Goal: Check status

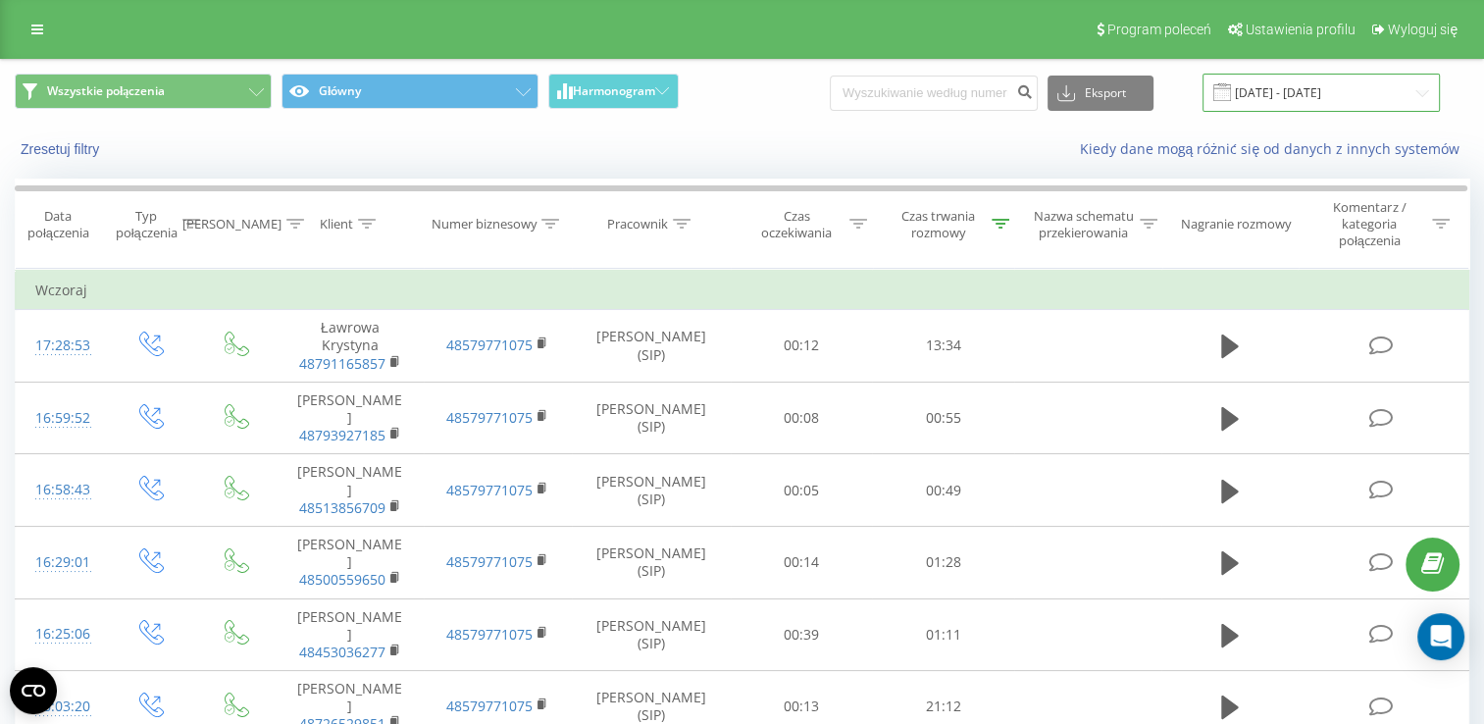
click at [1282, 88] on input "[DATE] - [DATE]" at bounding box center [1321, 93] width 237 height 38
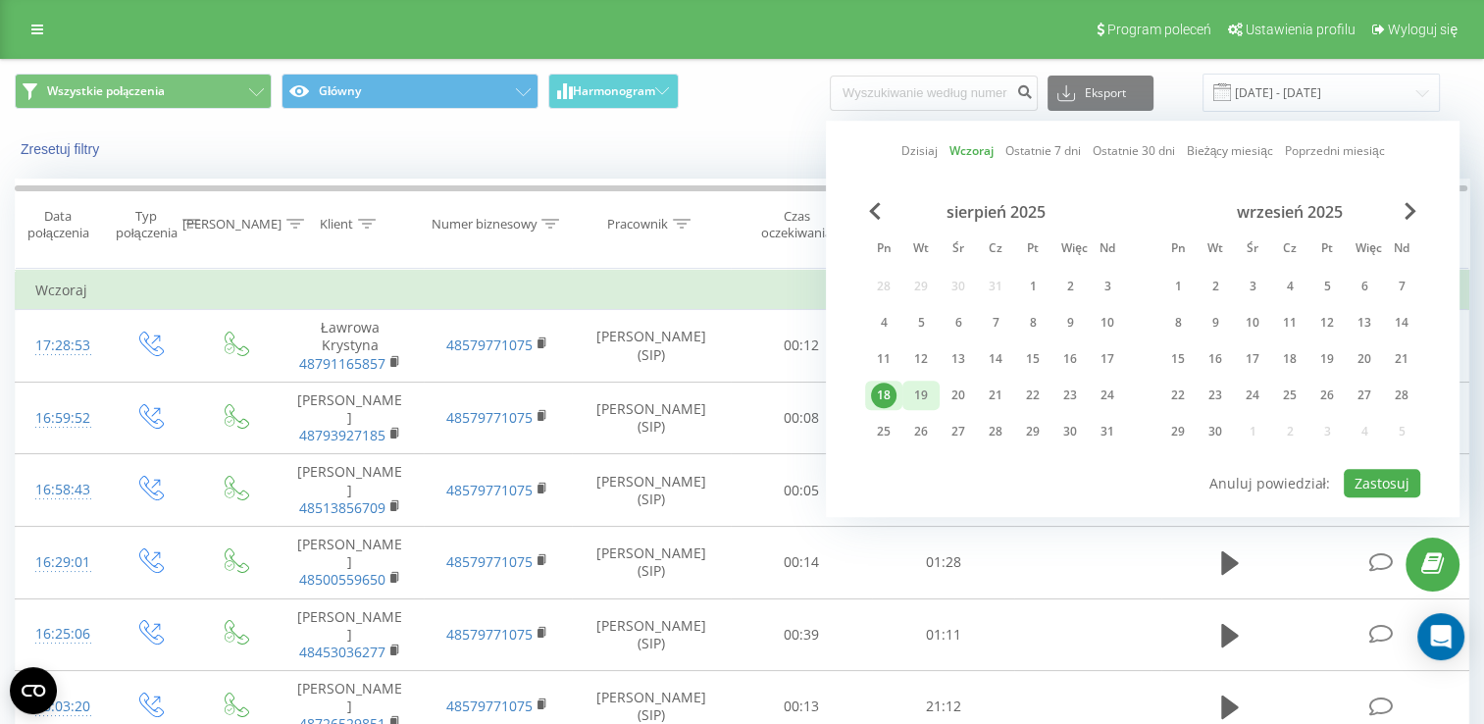
click at [933, 393] on div "19" at bounding box center [921, 395] width 37 height 29
click at [1353, 483] on button "Zastosuj" at bounding box center [1382, 483] width 77 height 28
type input "[DATE] - [DATE]"
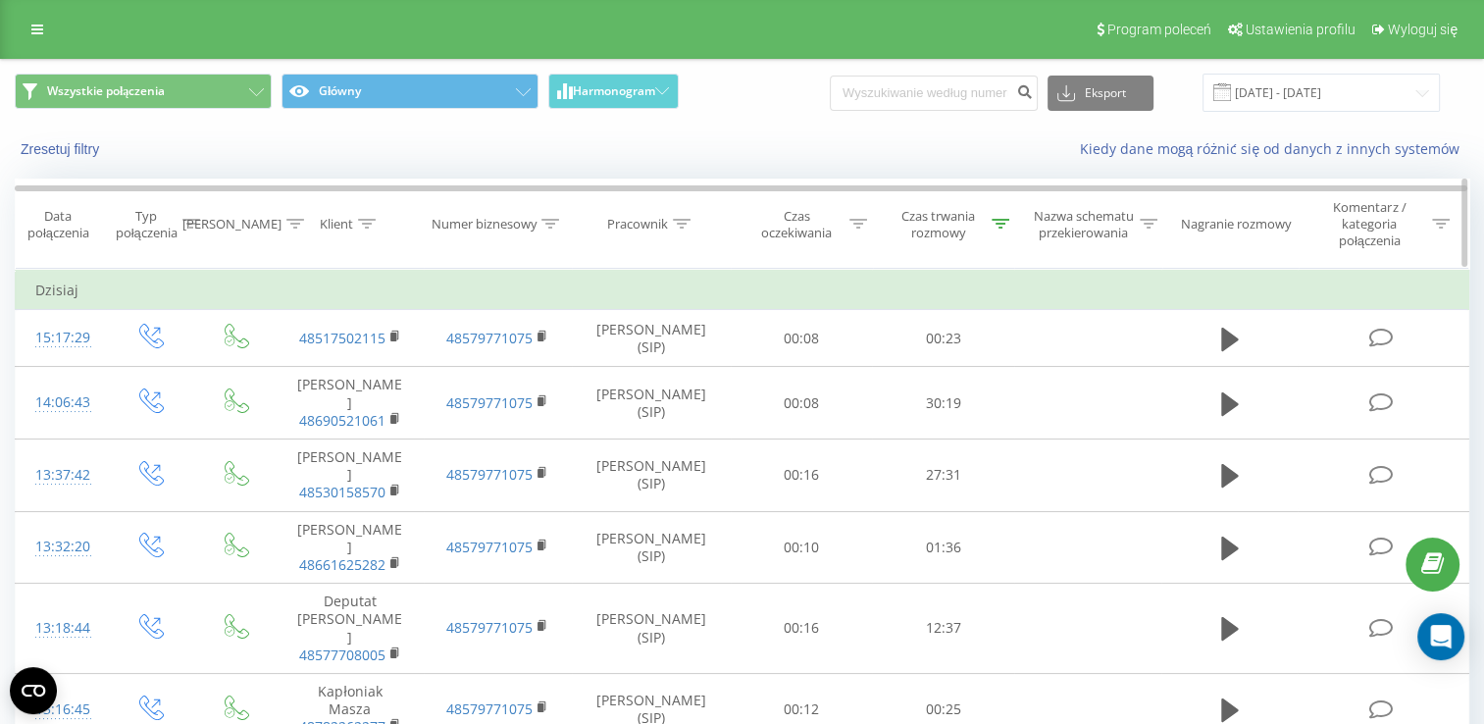
click at [1009, 225] on icon at bounding box center [1001, 224] width 18 height 10
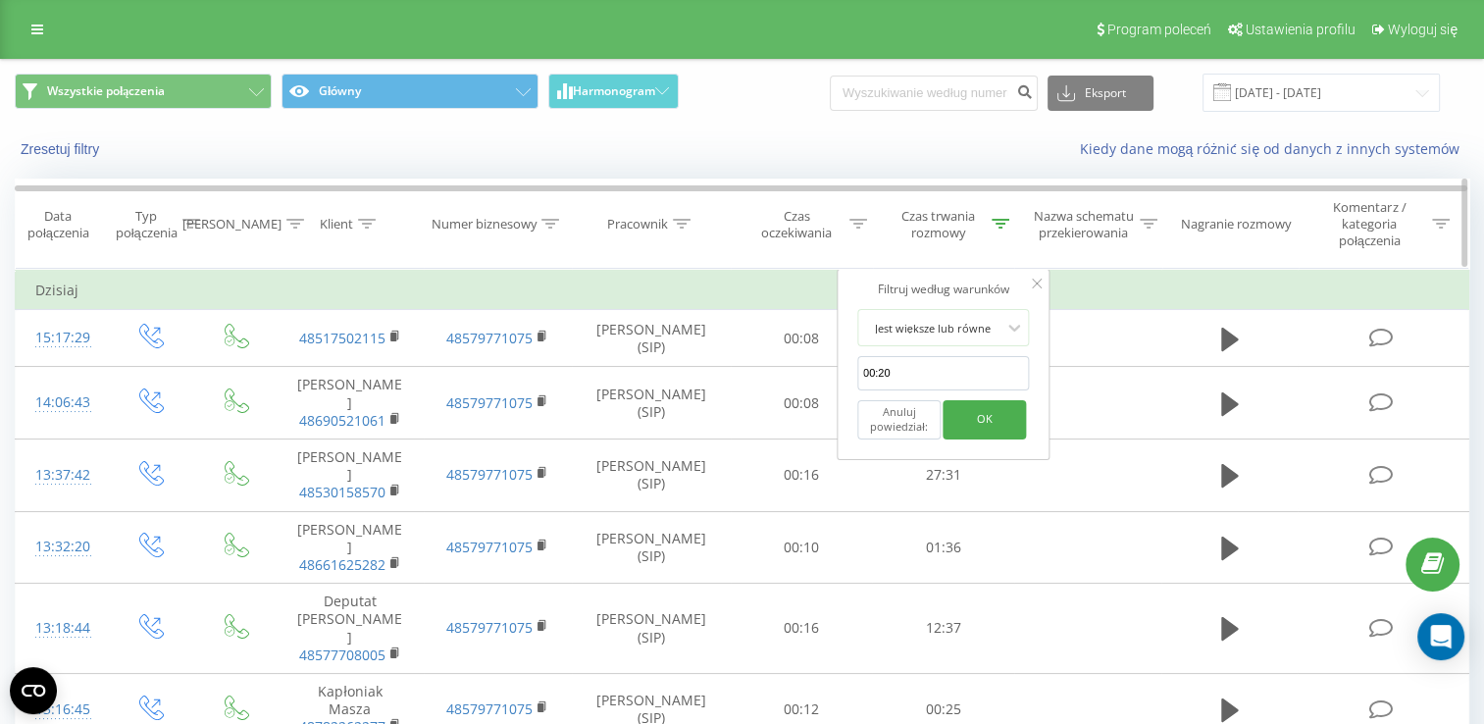
click at [1001, 225] on icon at bounding box center [1001, 224] width 18 height 10
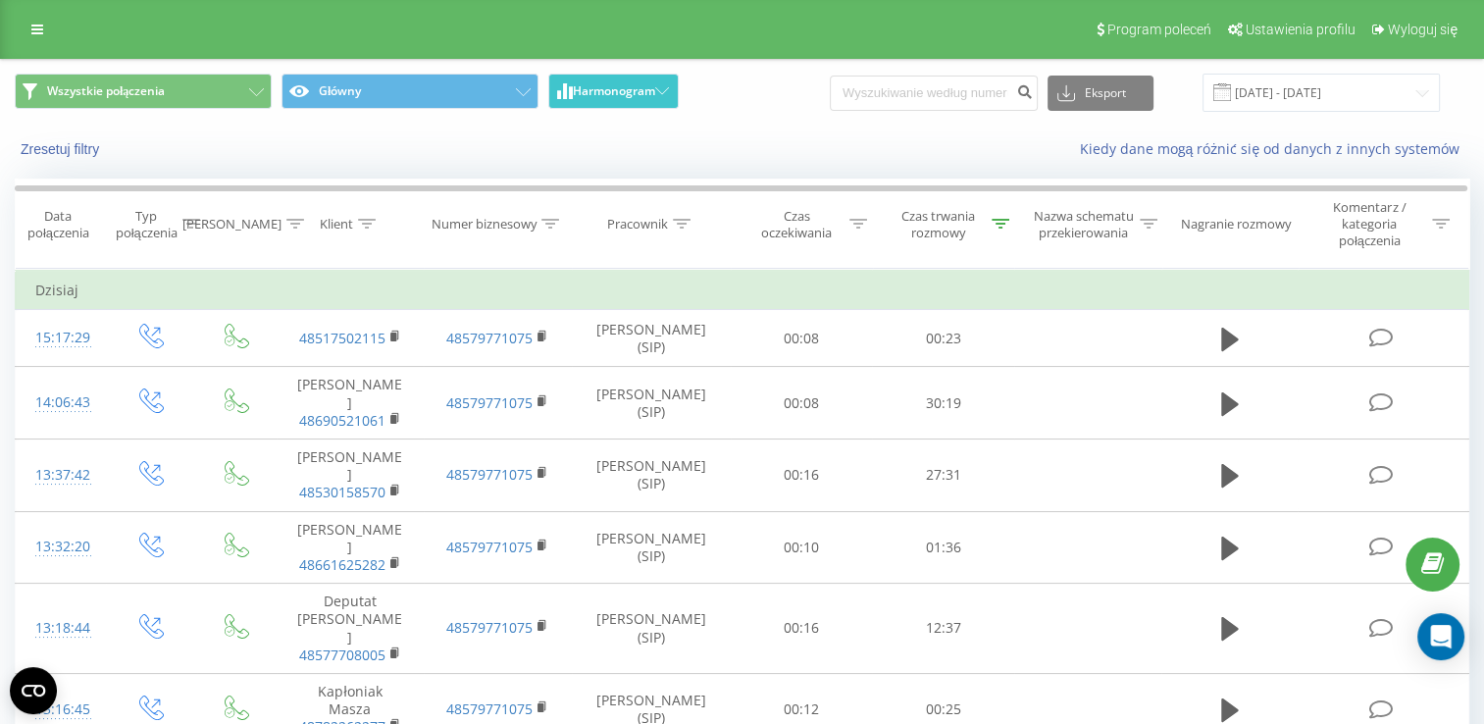
click at [581, 84] on span "Harmonogram" at bounding box center [614, 91] width 82 height 14
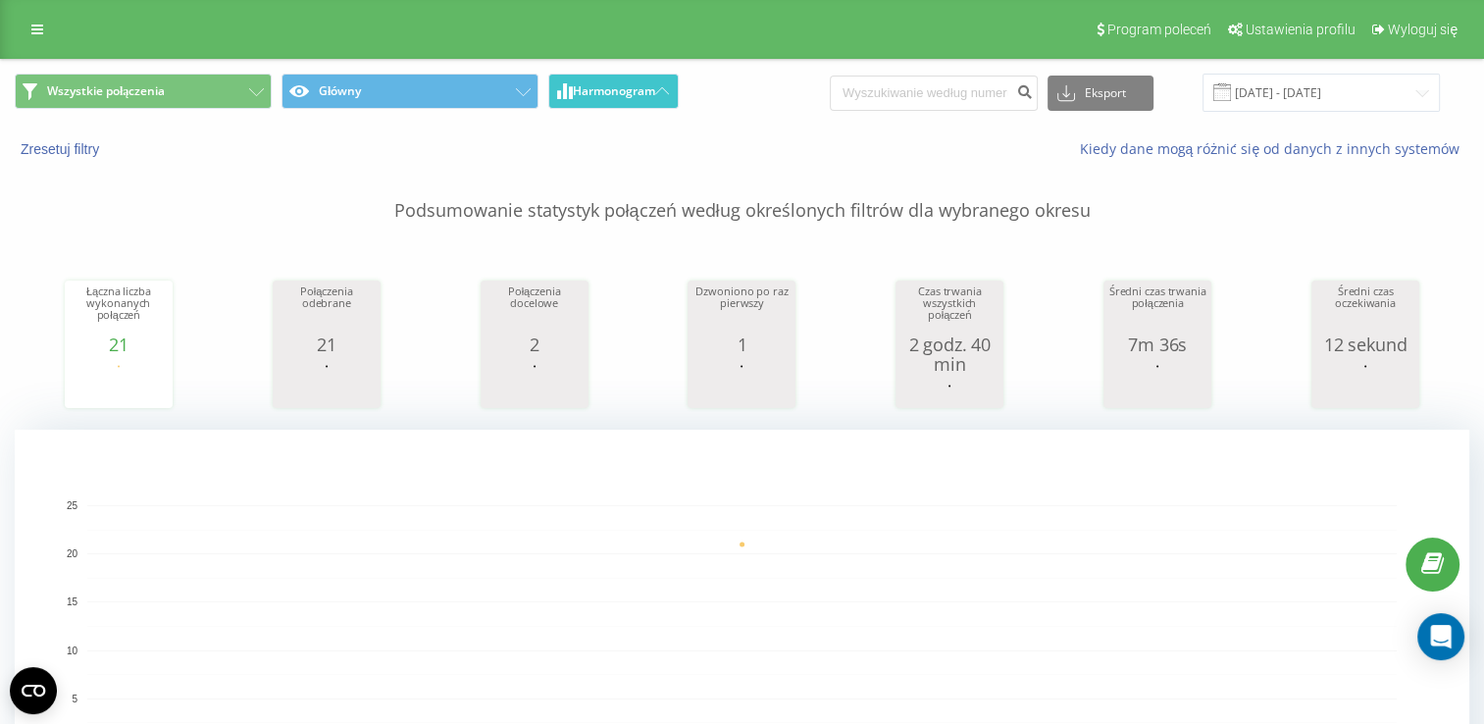
click at [637, 79] on button "Harmonogram" at bounding box center [613, 91] width 130 height 35
